Goal: Register for event/course

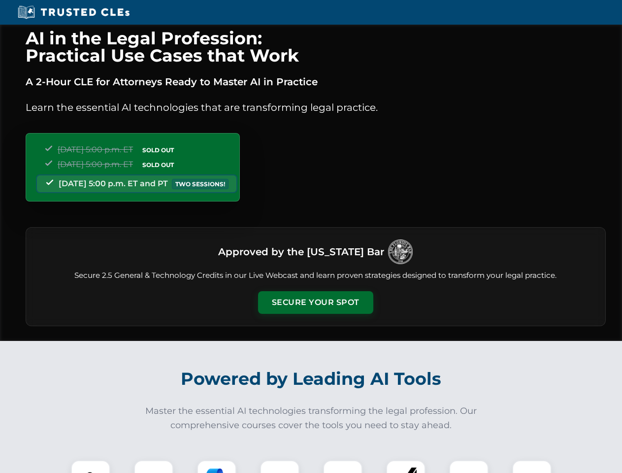
click at [315, 303] on button "Secure Your Spot" at bounding box center [315, 302] width 115 height 23
click at [91, 467] on img at bounding box center [90, 480] width 29 height 29
